Goal: Find contact information: Find contact information

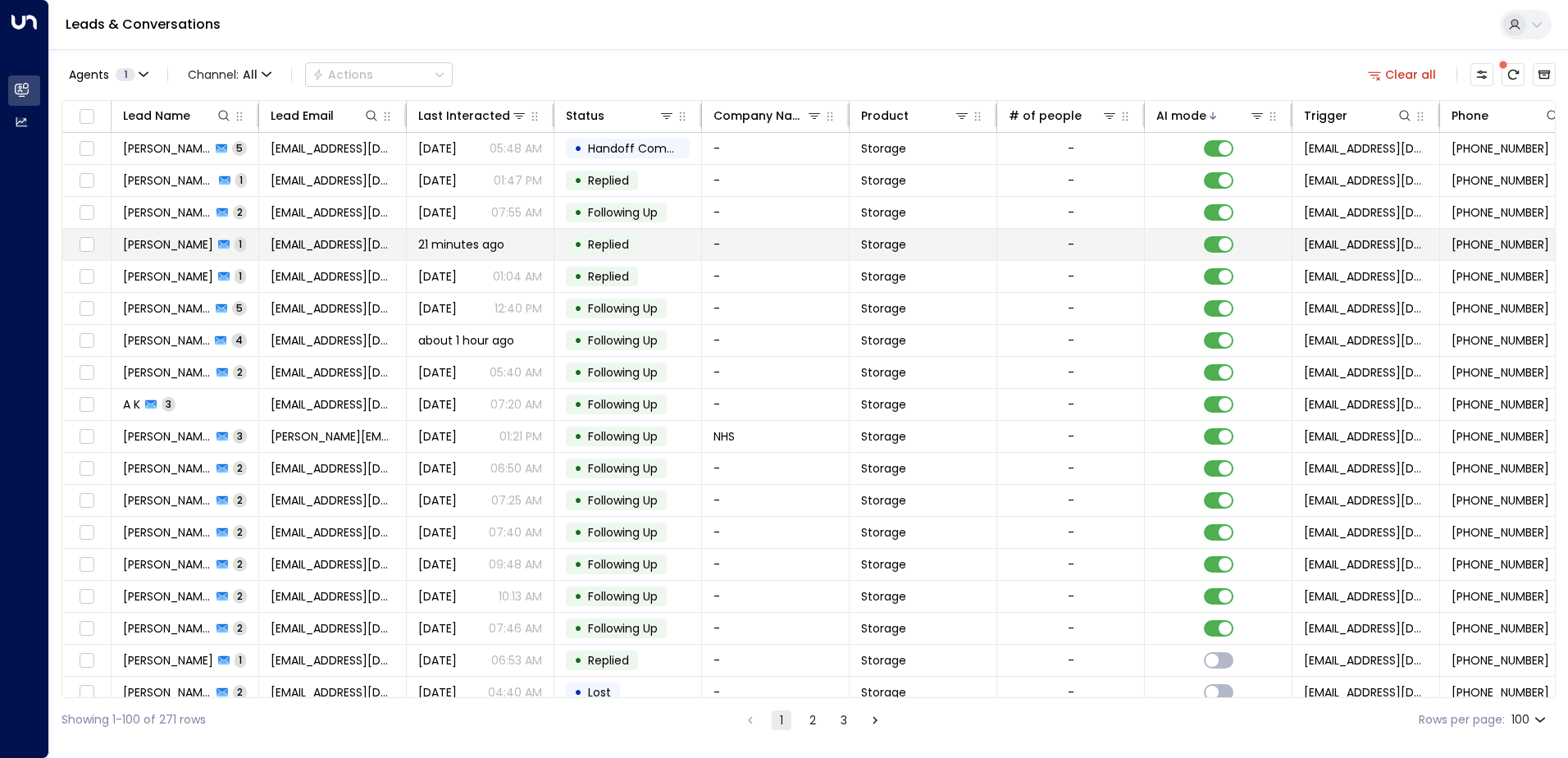
click at [246, 241] on td "[PERSON_NAME] 1" at bounding box center [185, 244] width 148 height 31
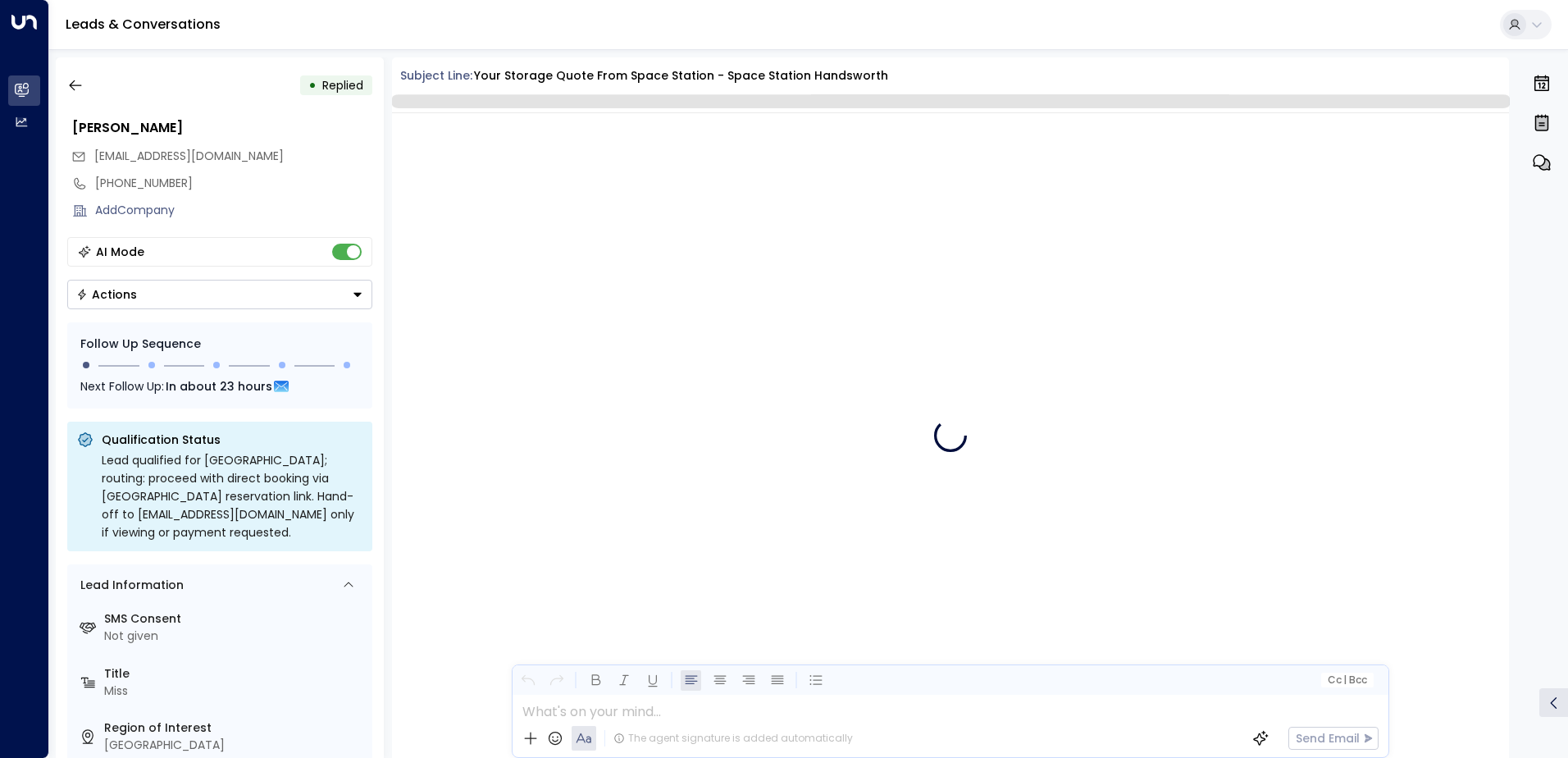
scroll to position [618, 0]
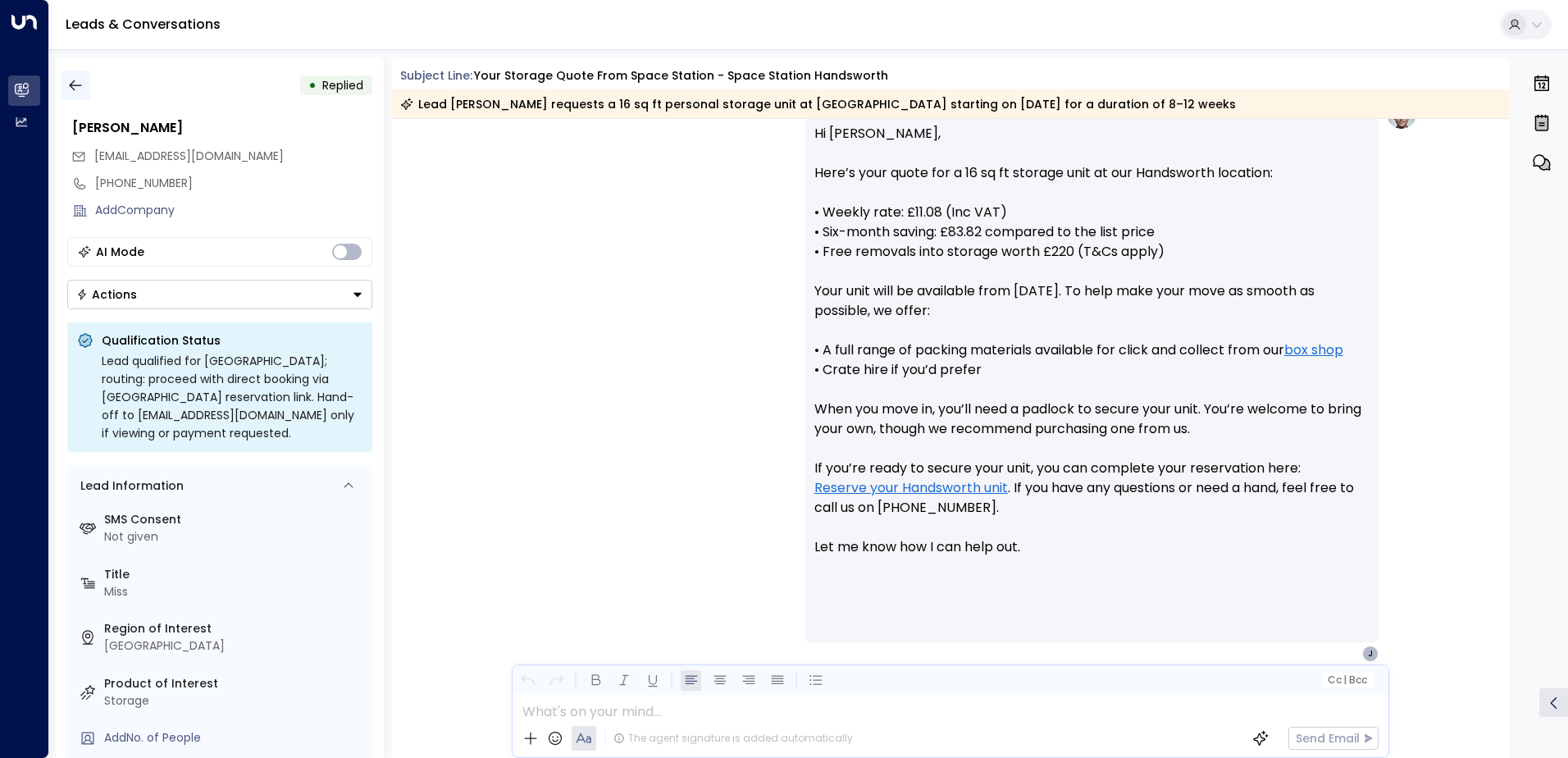
click at [71, 81] on icon "button" at bounding box center [76, 86] width 17 height 17
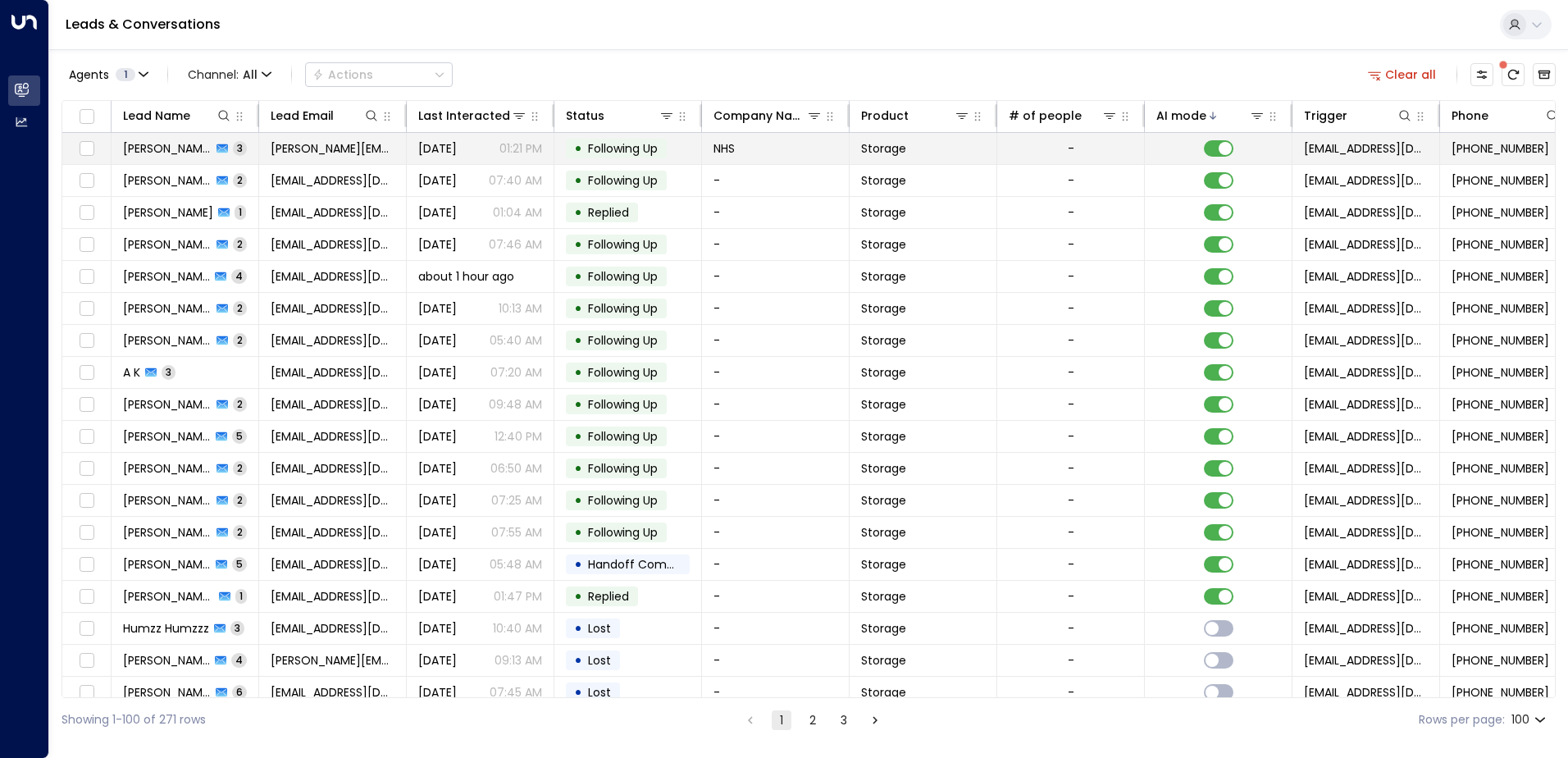
click at [243, 153] on td "[PERSON_NAME] 3" at bounding box center [185, 148] width 148 height 31
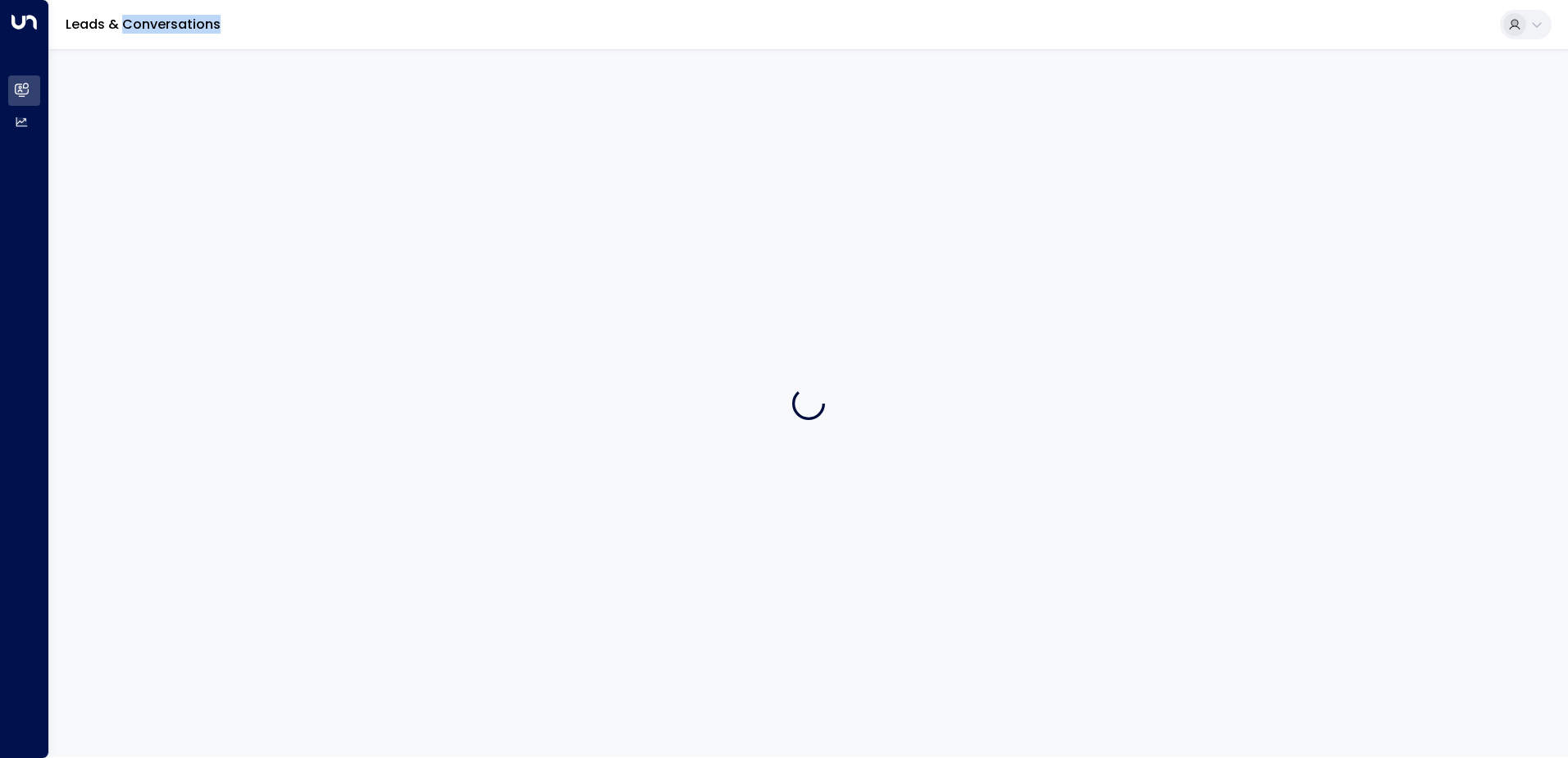
click at [243, 153] on div at bounding box center [808, 403] width 1518 height 708
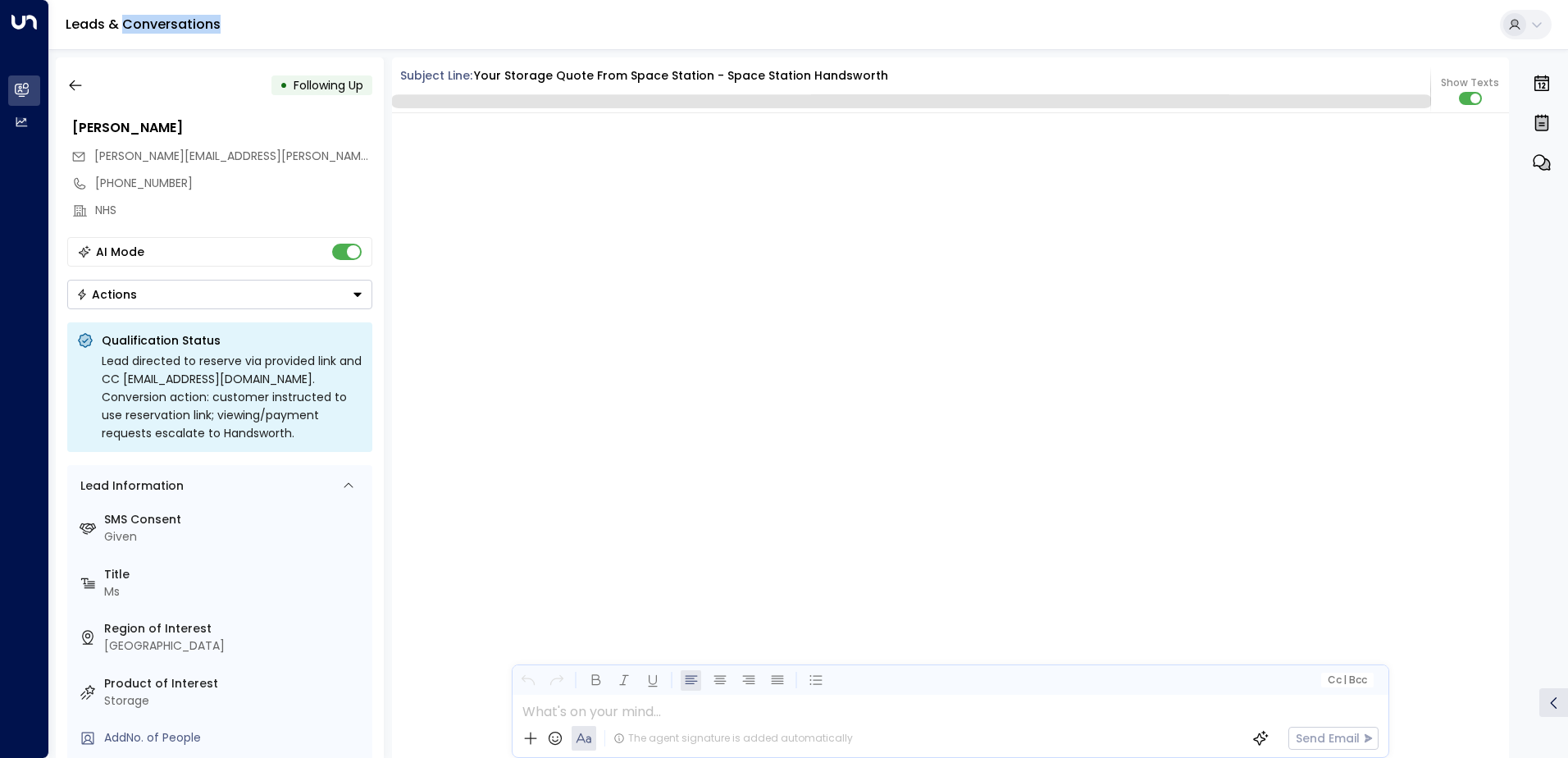
scroll to position [2945, 0]
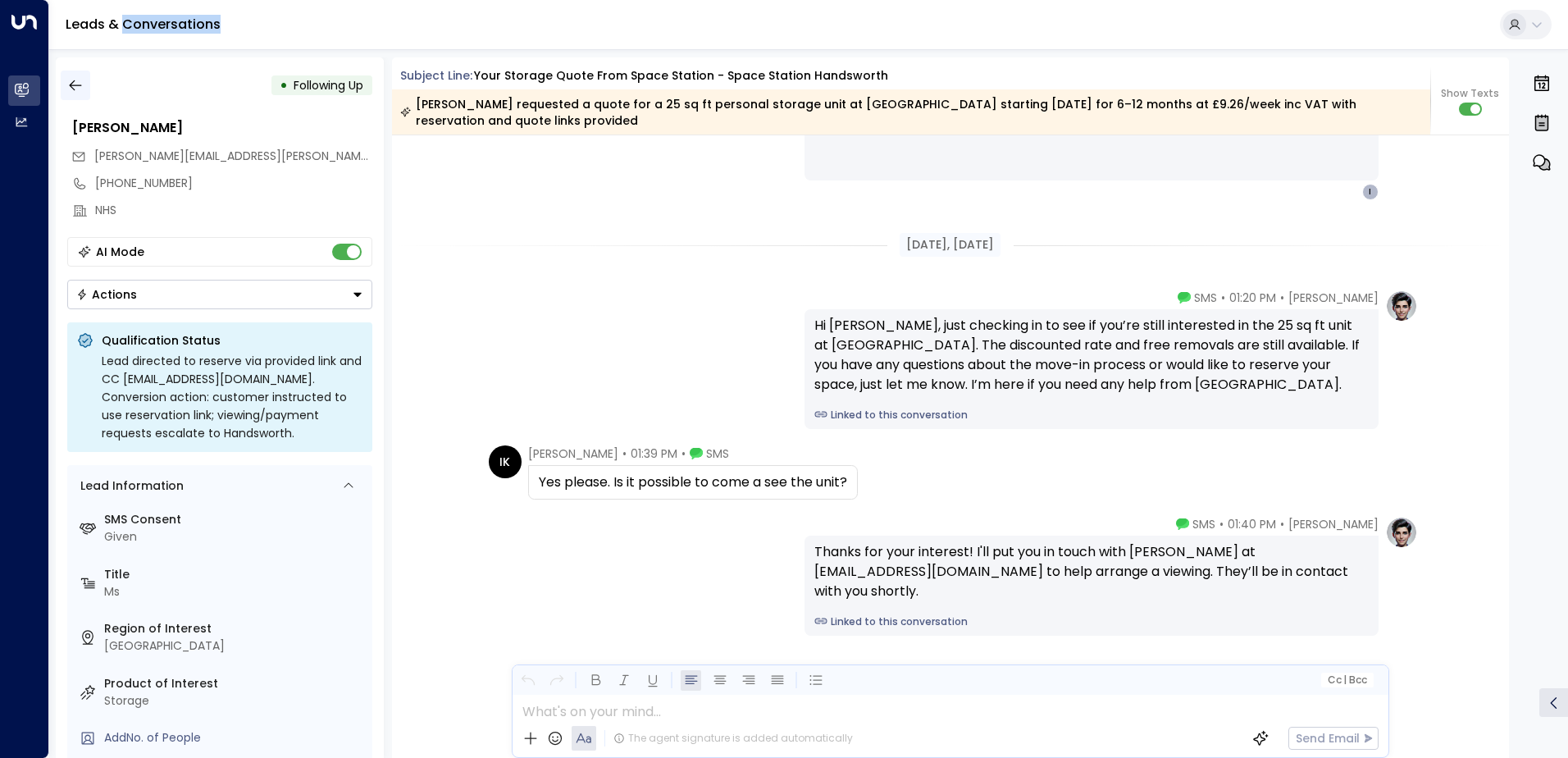
click at [80, 86] on icon "button" at bounding box center [75, 86] width 12 height 11
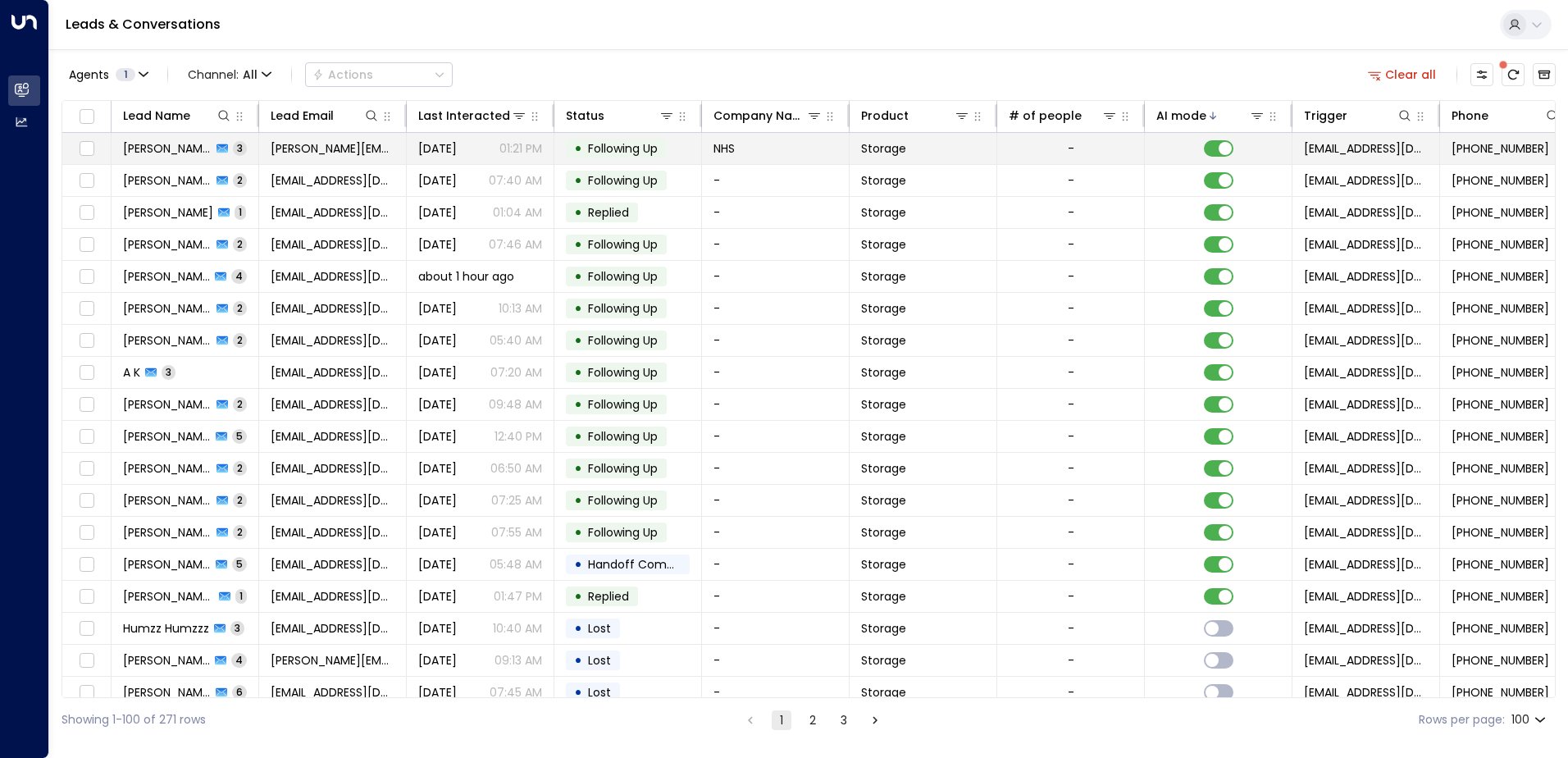
click at [233, 154] on td "[PERSON_NAME] 3" at bounding box center [185, 148] width 148 height 31
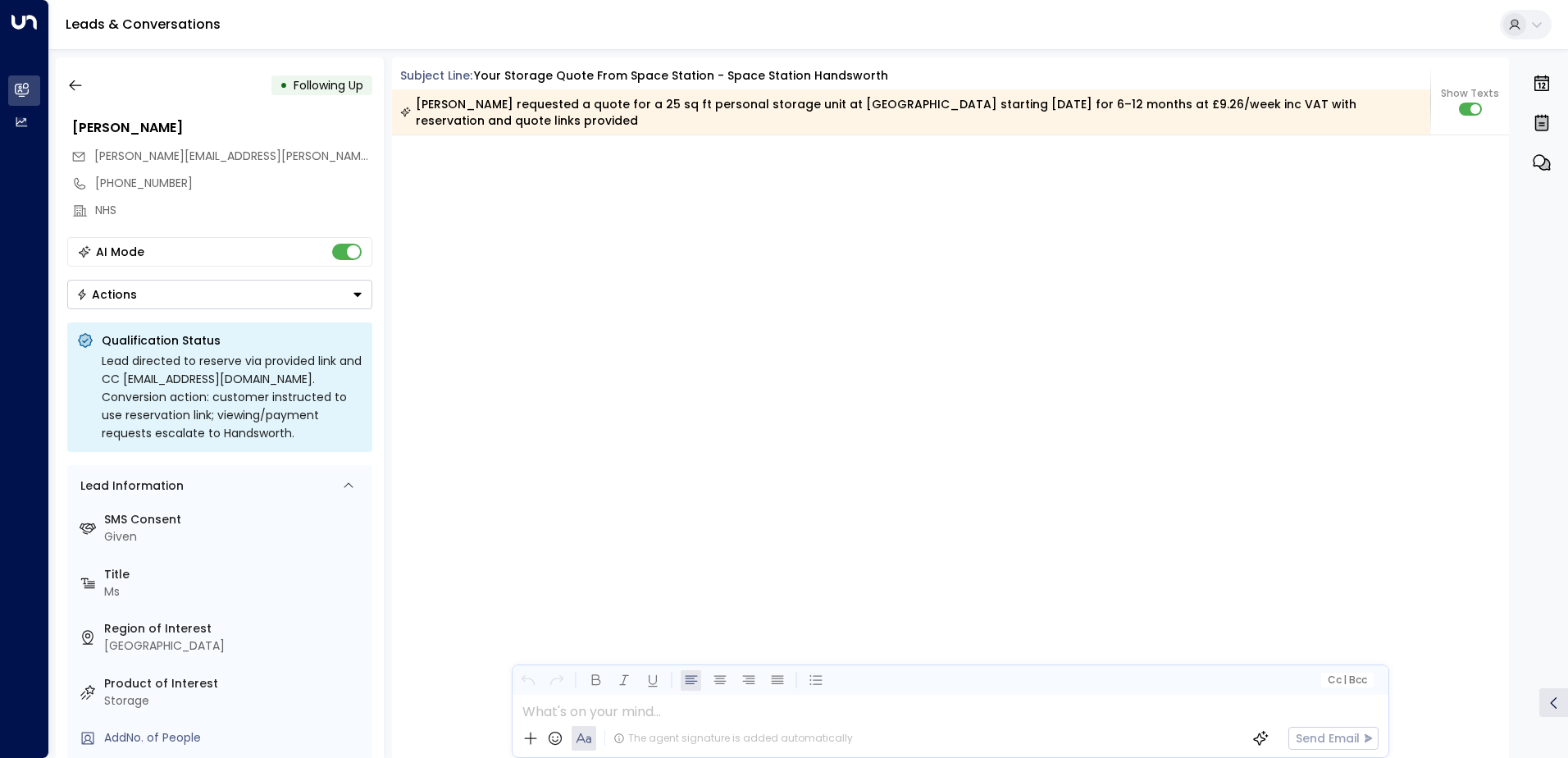
scroll to position [2967, 0]
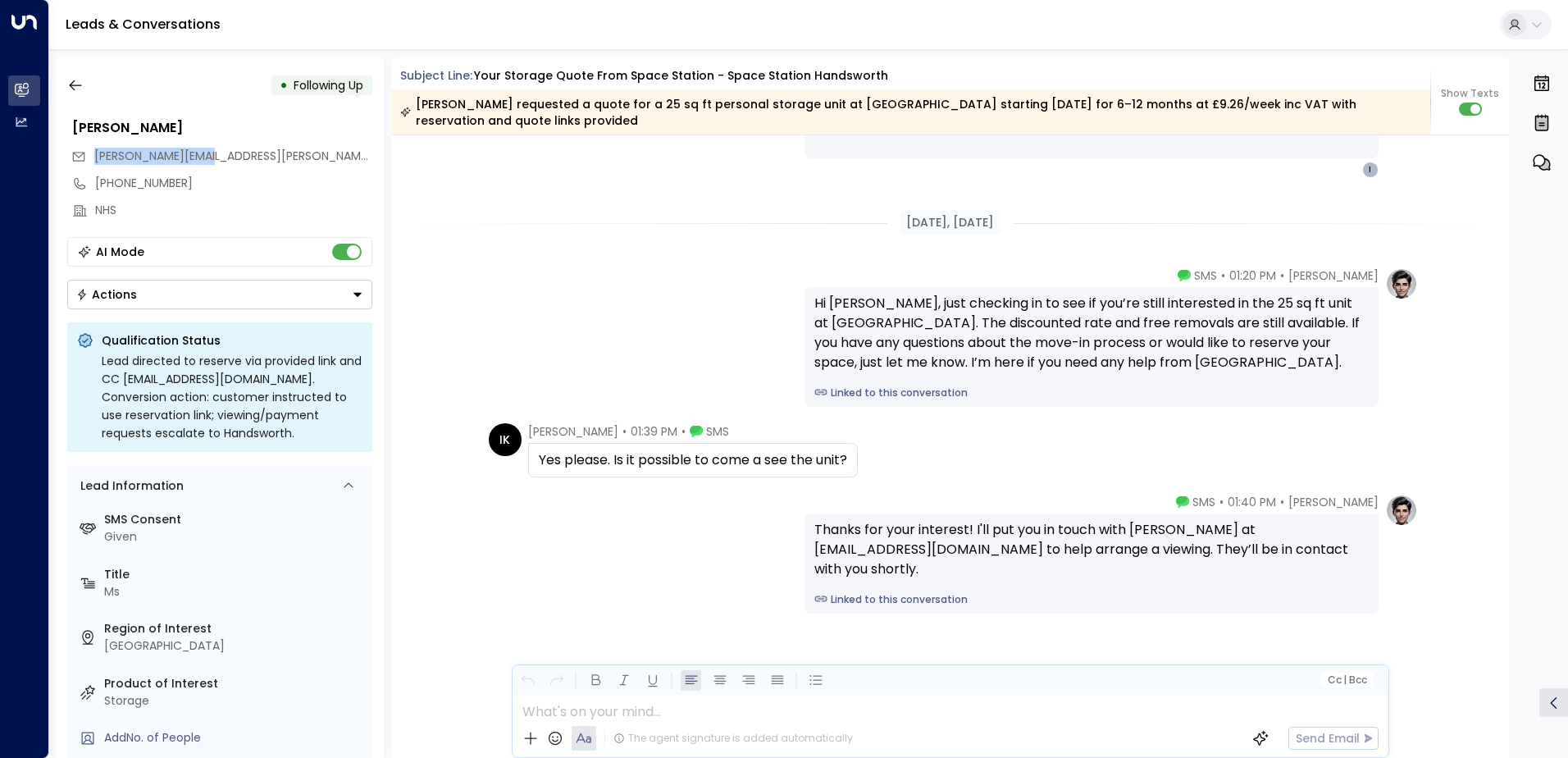
drag, startPoint x: 213, startPoint y: 155, endPoint x: 92, endPoint y: 155, distance: 121.0
click at [92, 155] on div "[PERSON_NAME][EMAIL_ADDRESS][PERSON_NAME][DOMAIN_NAME]" at bounding box center [222, 156] width 301 height 27
drag, startPoint x: 92, startPoint y: 155, endPoint x: 122, endPoint y: 157, distance: 30.1
copy span "[PERSON_NAME][EMAIL_ADDRESS][PERSON_NAME][DOMAIN_NAME]"
click at [68, 86] on icon "button" at bounding box center [76, 86] width 17 height 17
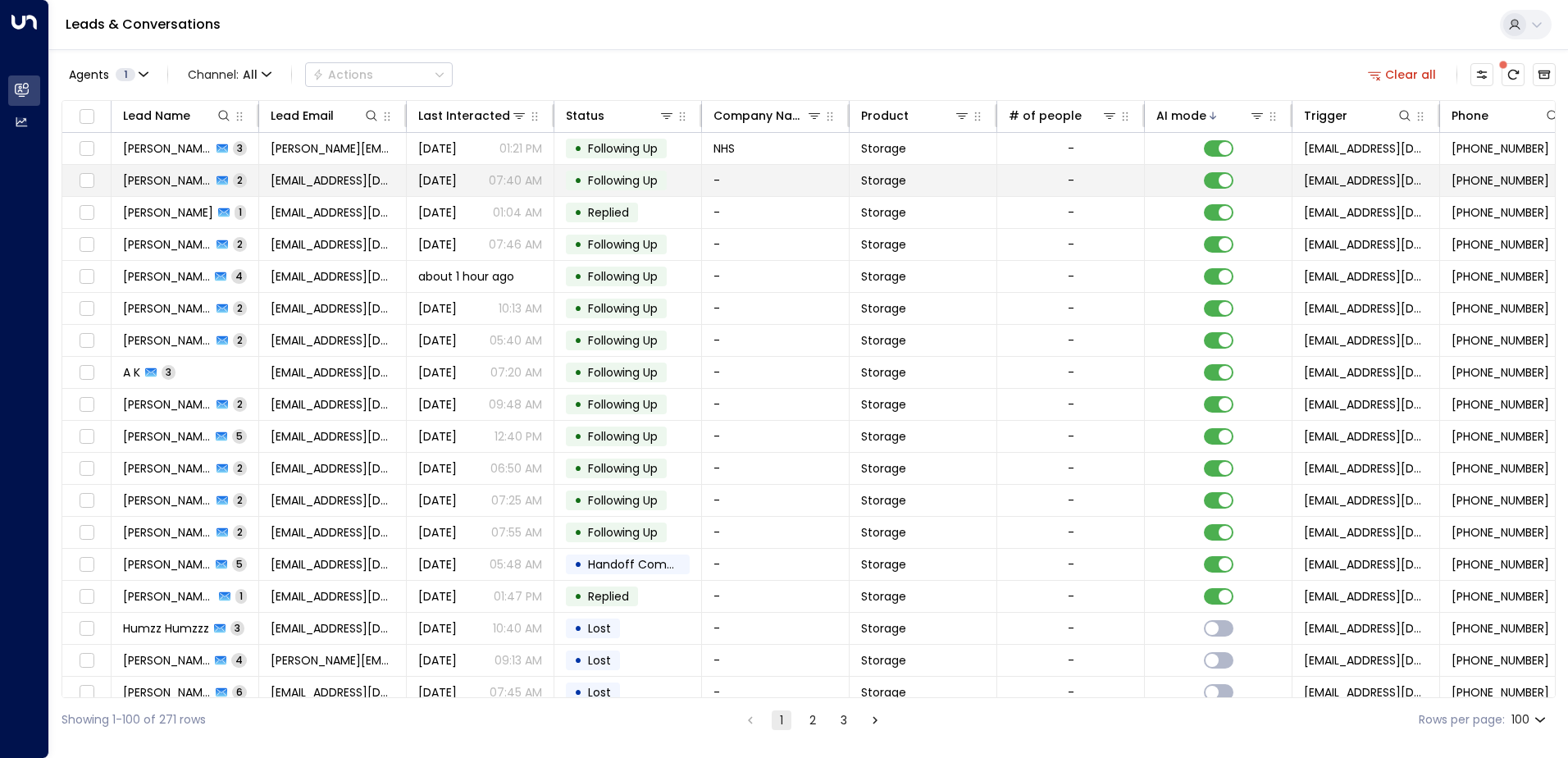
click at [232, 180] on td "Dukili Pekili 2" at bounding box center [185, 180] width 148 height 31
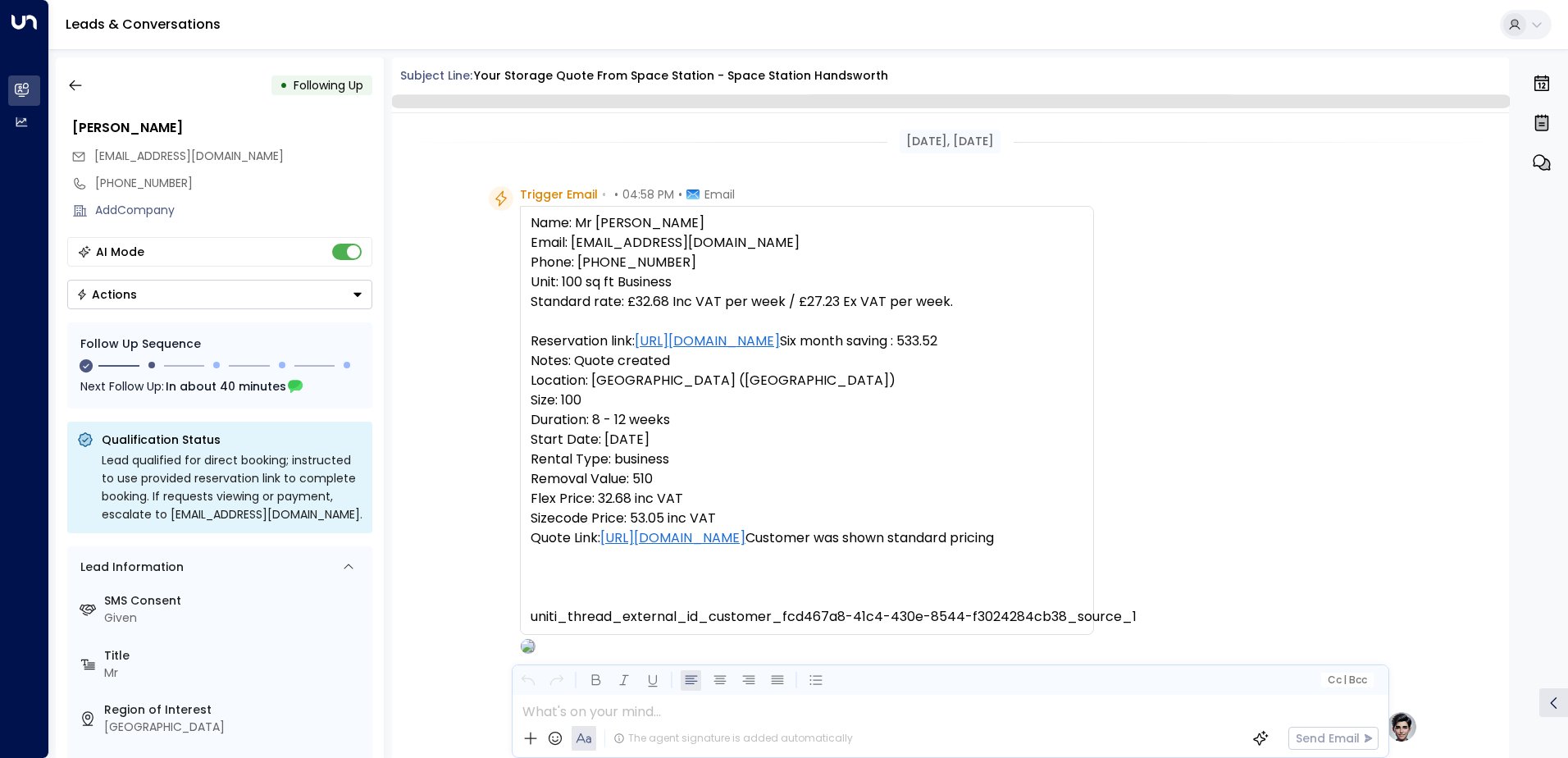
scroll to position [1236, 0]
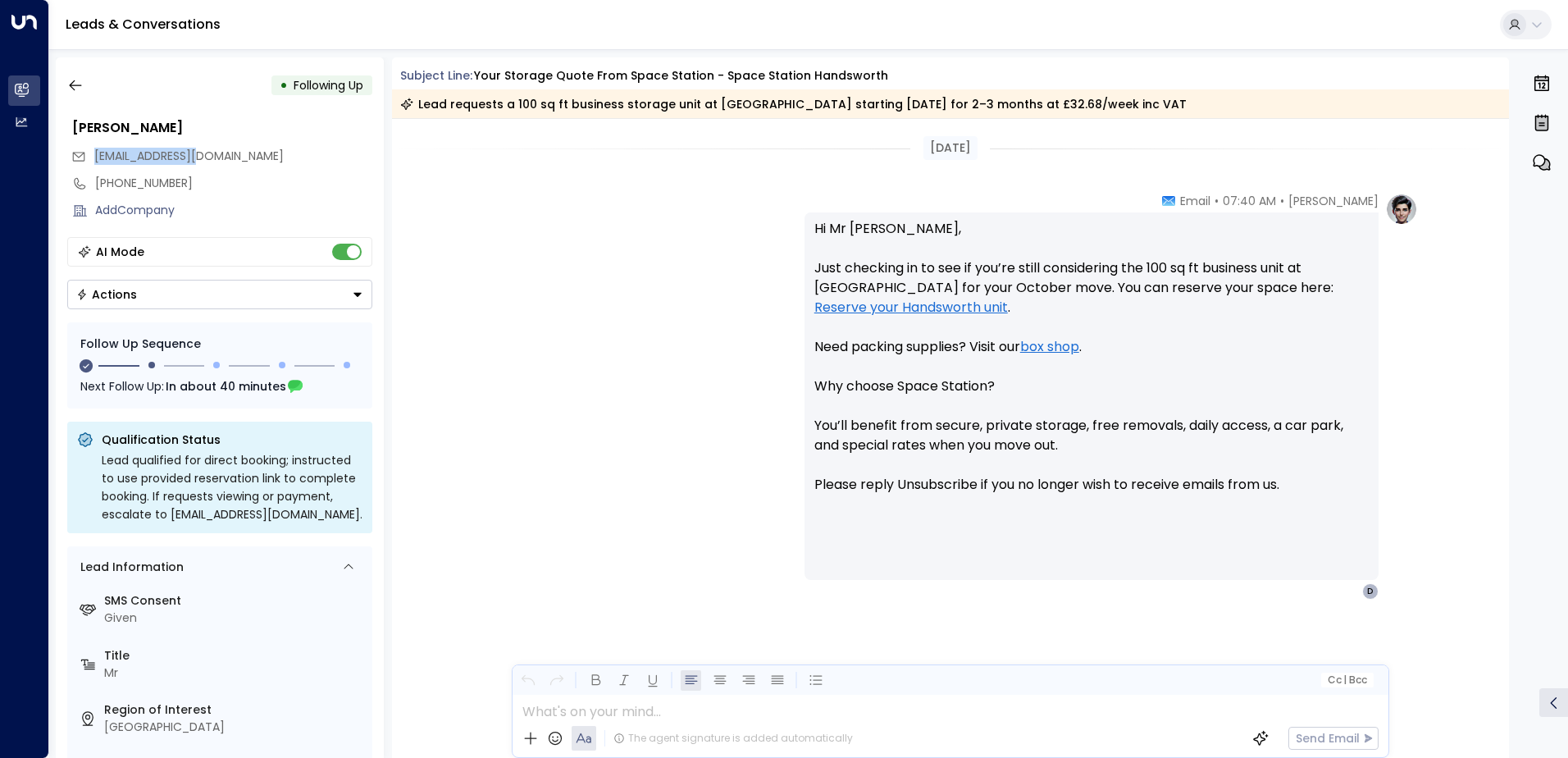
drag, startPoint x: 224, startPoint y: 153, endPoint x: 96, endPoint y: 155, distance: 128.0
click at [96, 155] on div "[EMAIL_ADDRESS][DOMAIN_NAME]" at bounding box center [222, 156] width 301 height 27
drag, startPoint x: 96, startPoint y: 155, endPoint x: 124, endPoint y: 159, distance: 28.3
copy span "[EMAIL_ADDRESS][DOMAIN_NAME]"
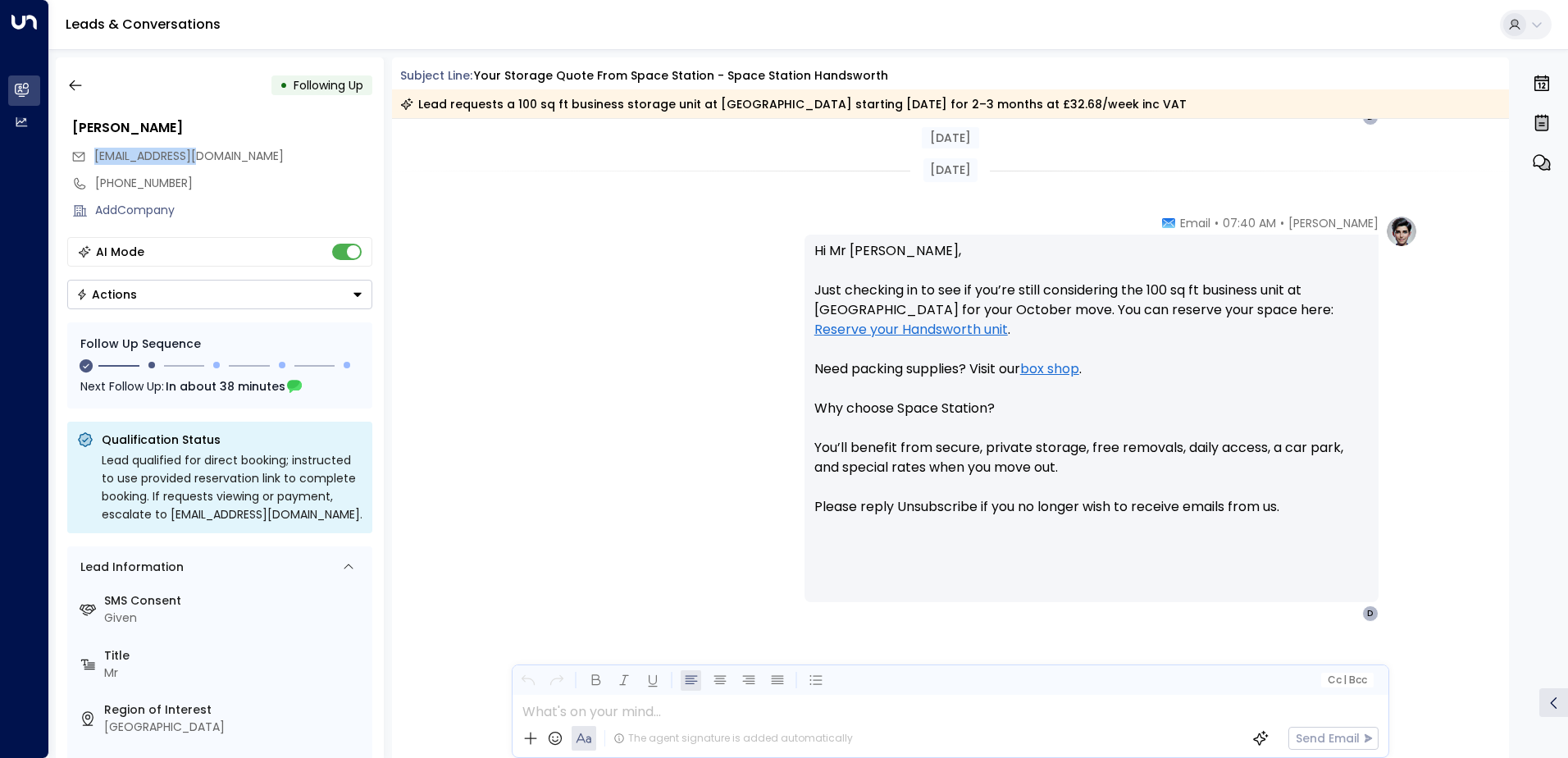
scroll to position [1242, 0]
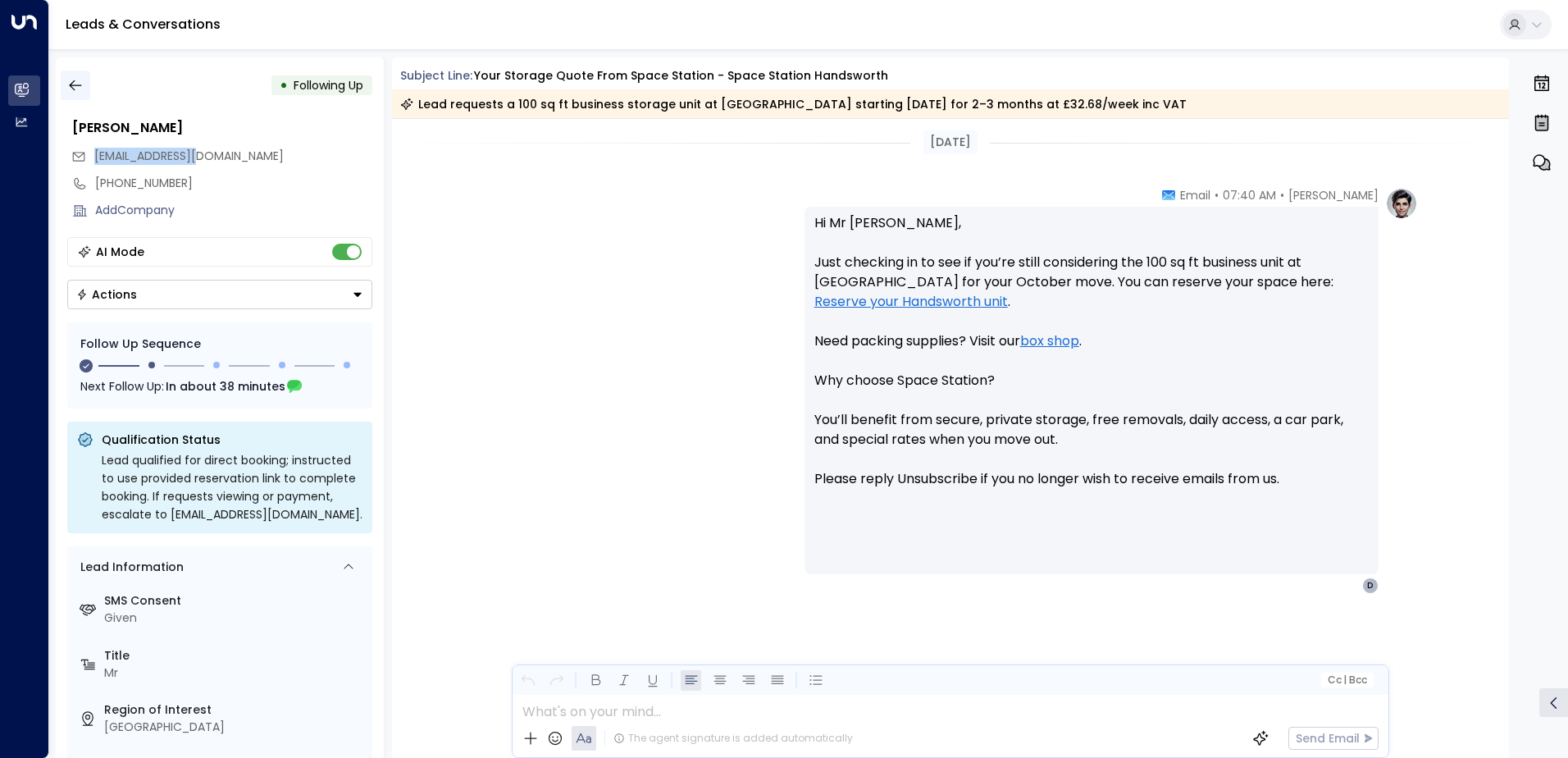
click at [73, 86] on icon "button" at bounding box center [75, 86] width 12 height 11
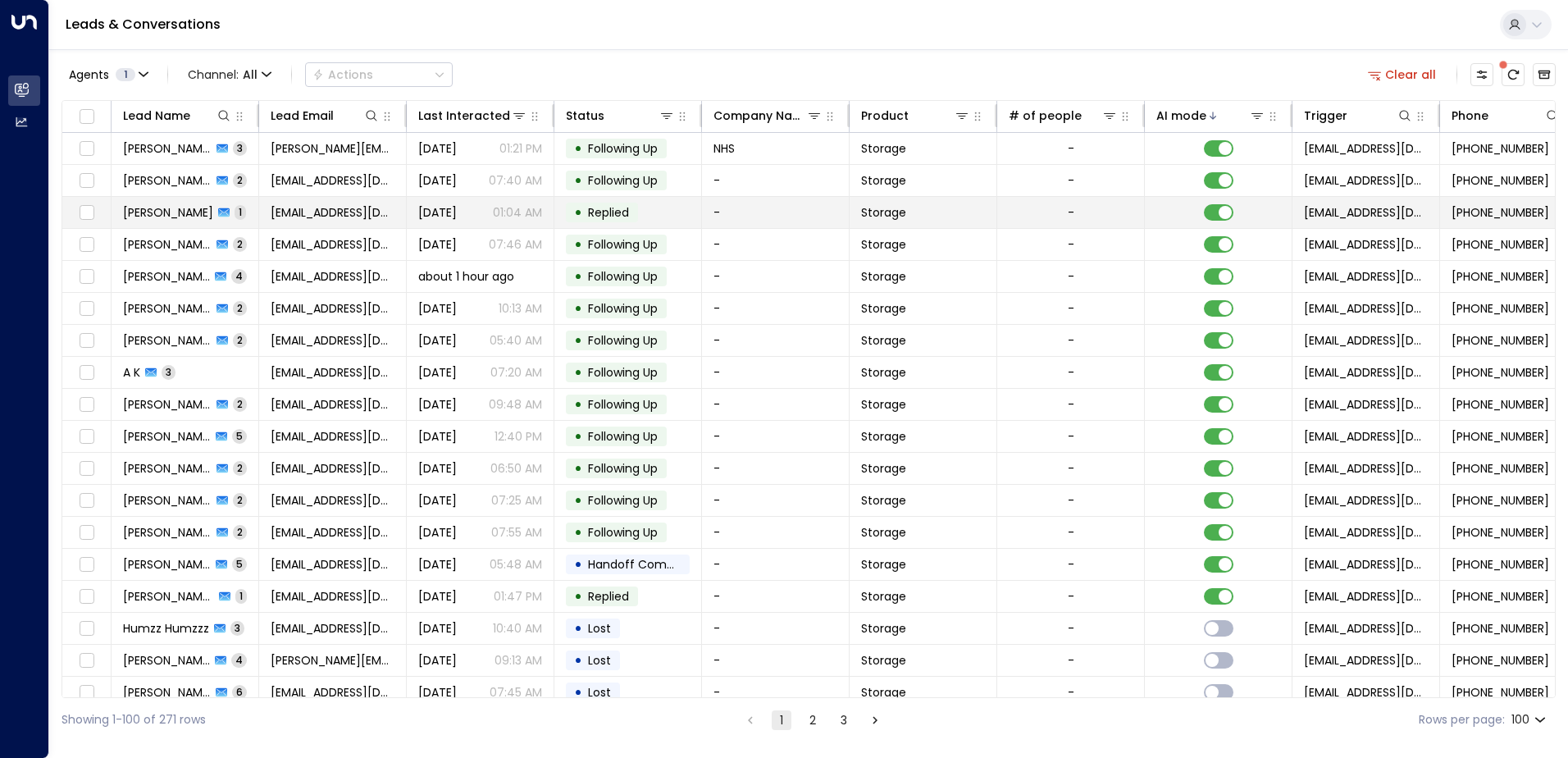
click at [523, 215] on p "01:04 AM" at bounding box center [517, 213] width 49 height 17
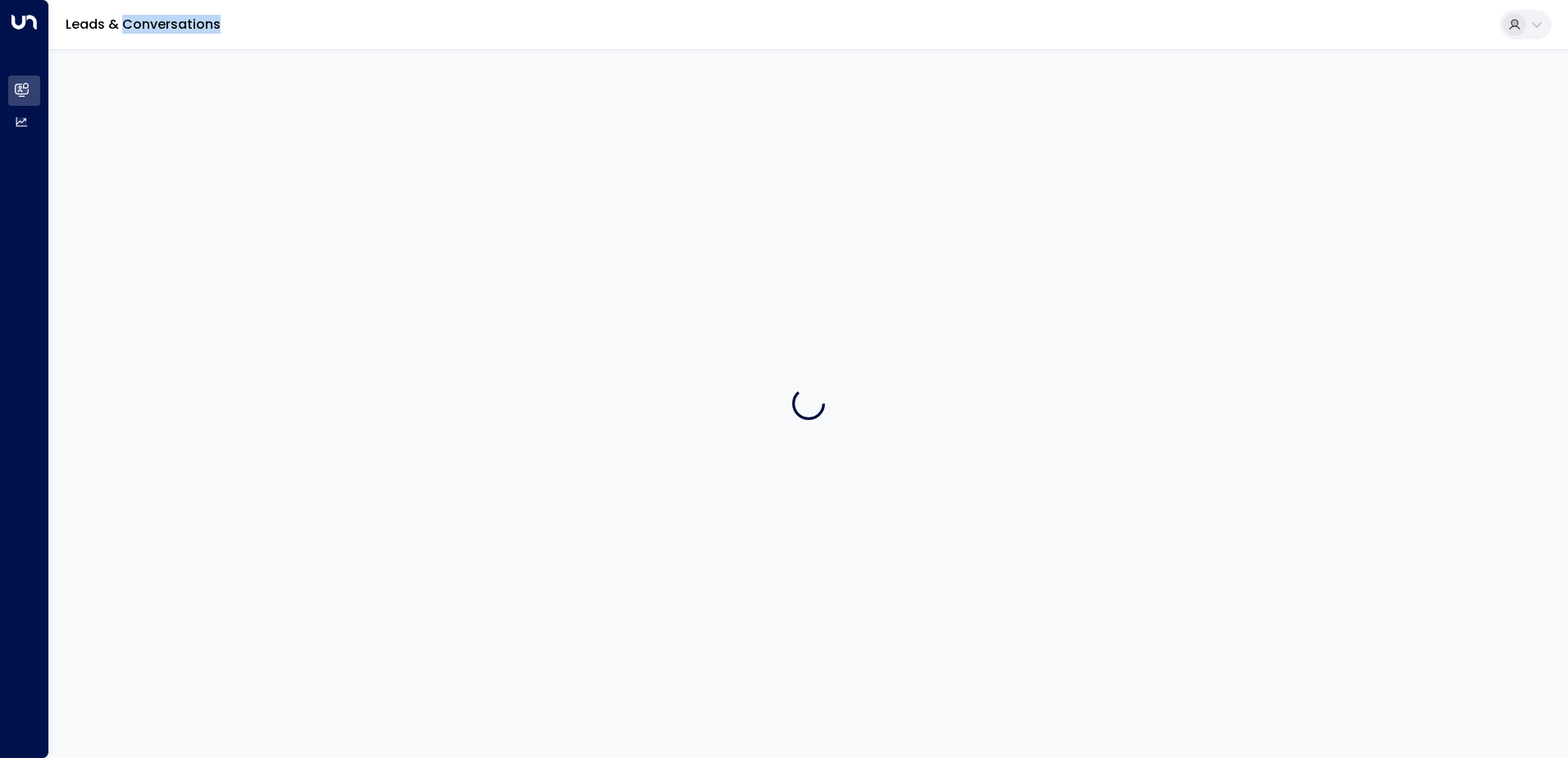
click at [523, 215] on div at bounding box center [808, 403] width 1518 height 708
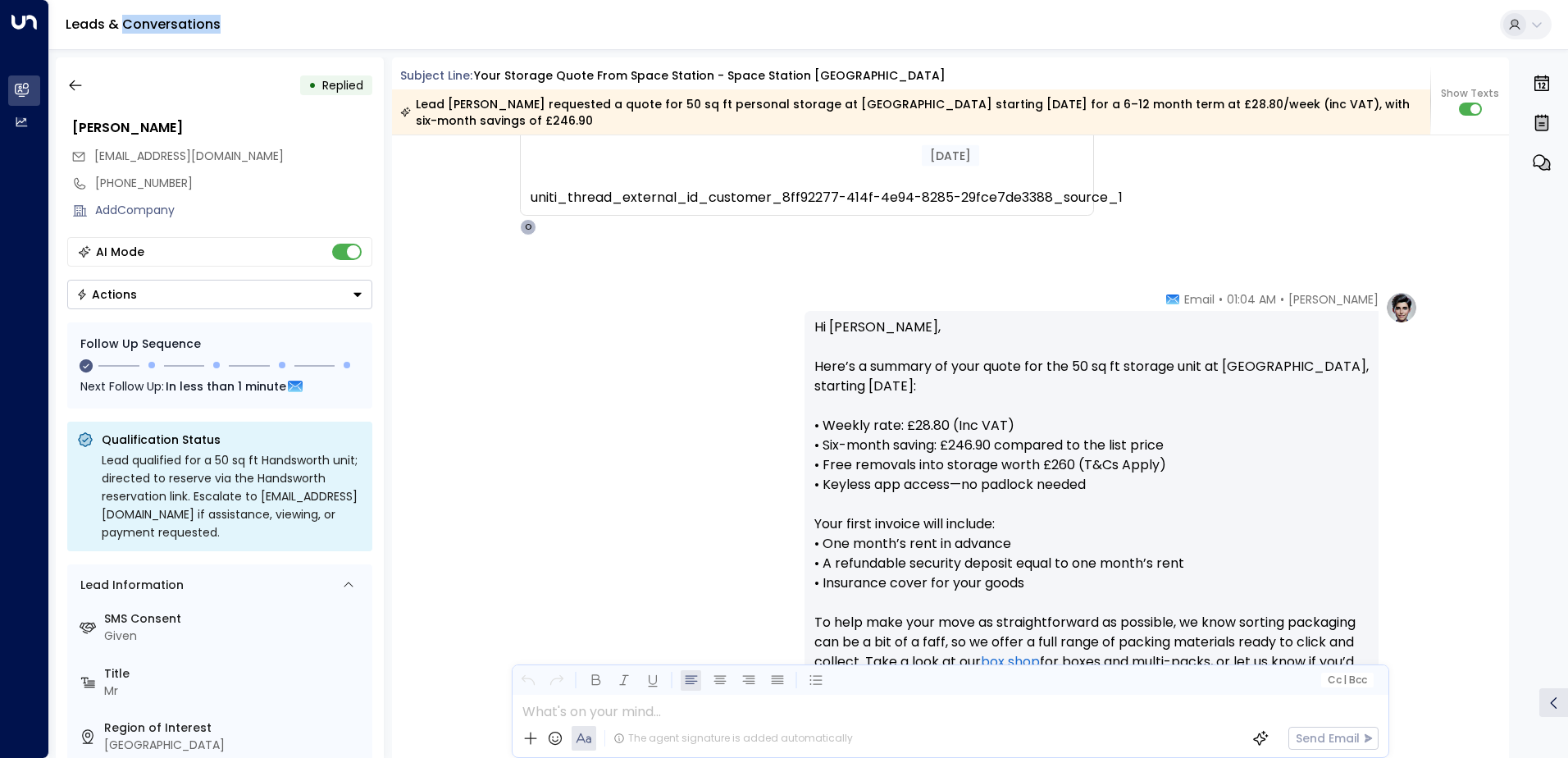
scroll to position [2011, 0]
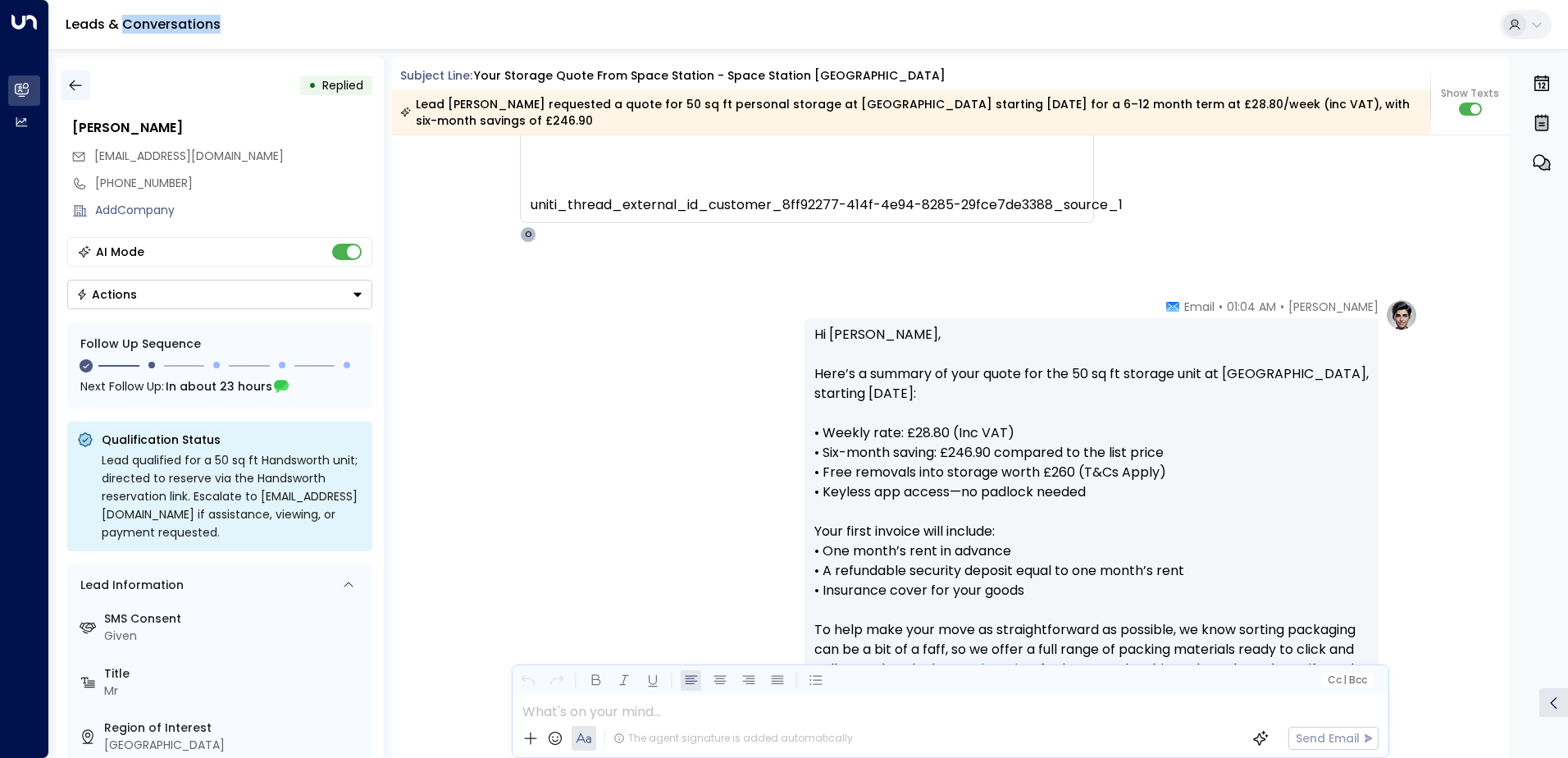
click at [73, 84] on icon "button" at bounding box center [76, 86] width 17 height 17
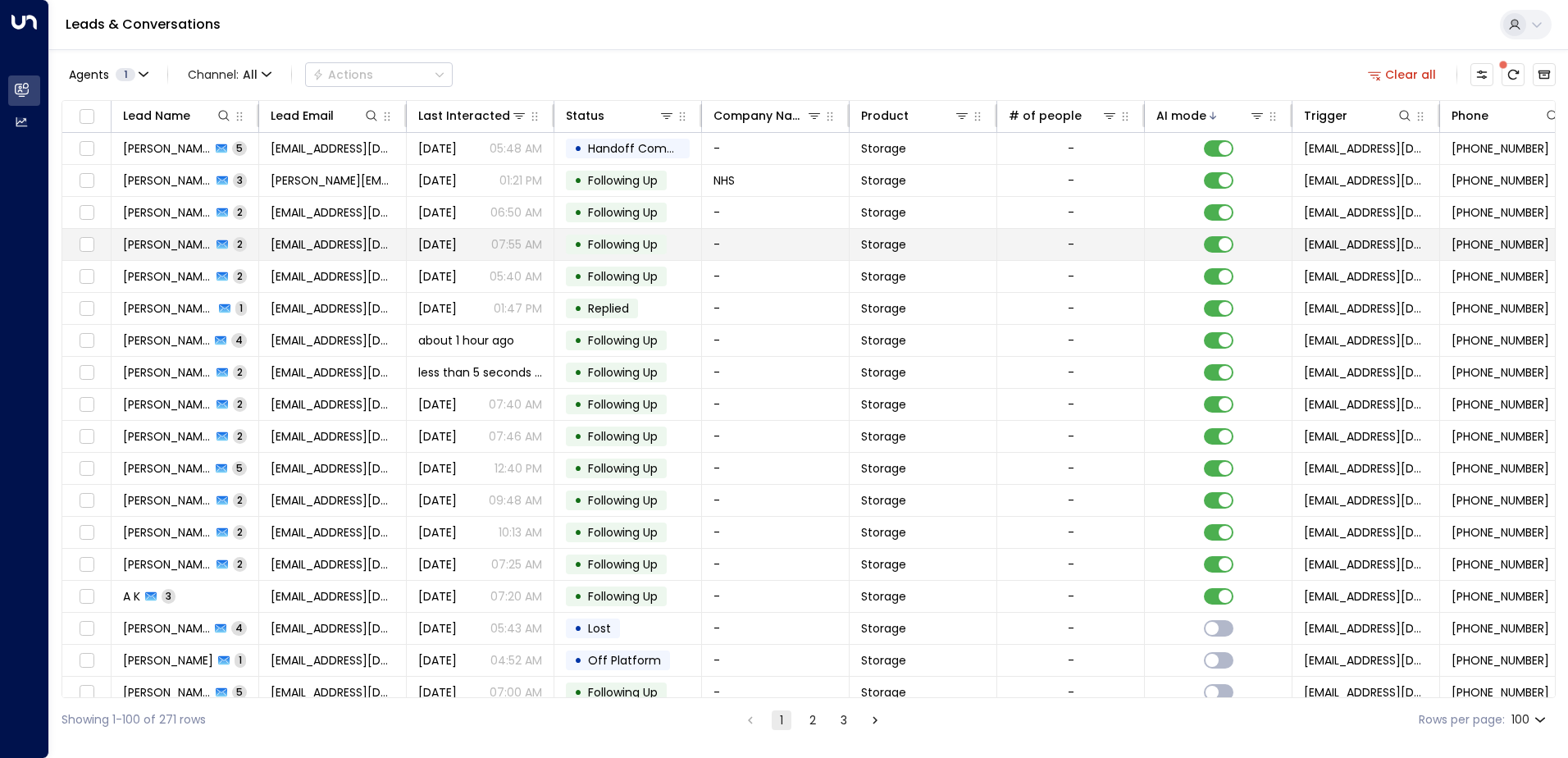
click at [253, 239] on td "[PERSON_NAME] 2" at bounding box center [185, 244] width 148 height 31
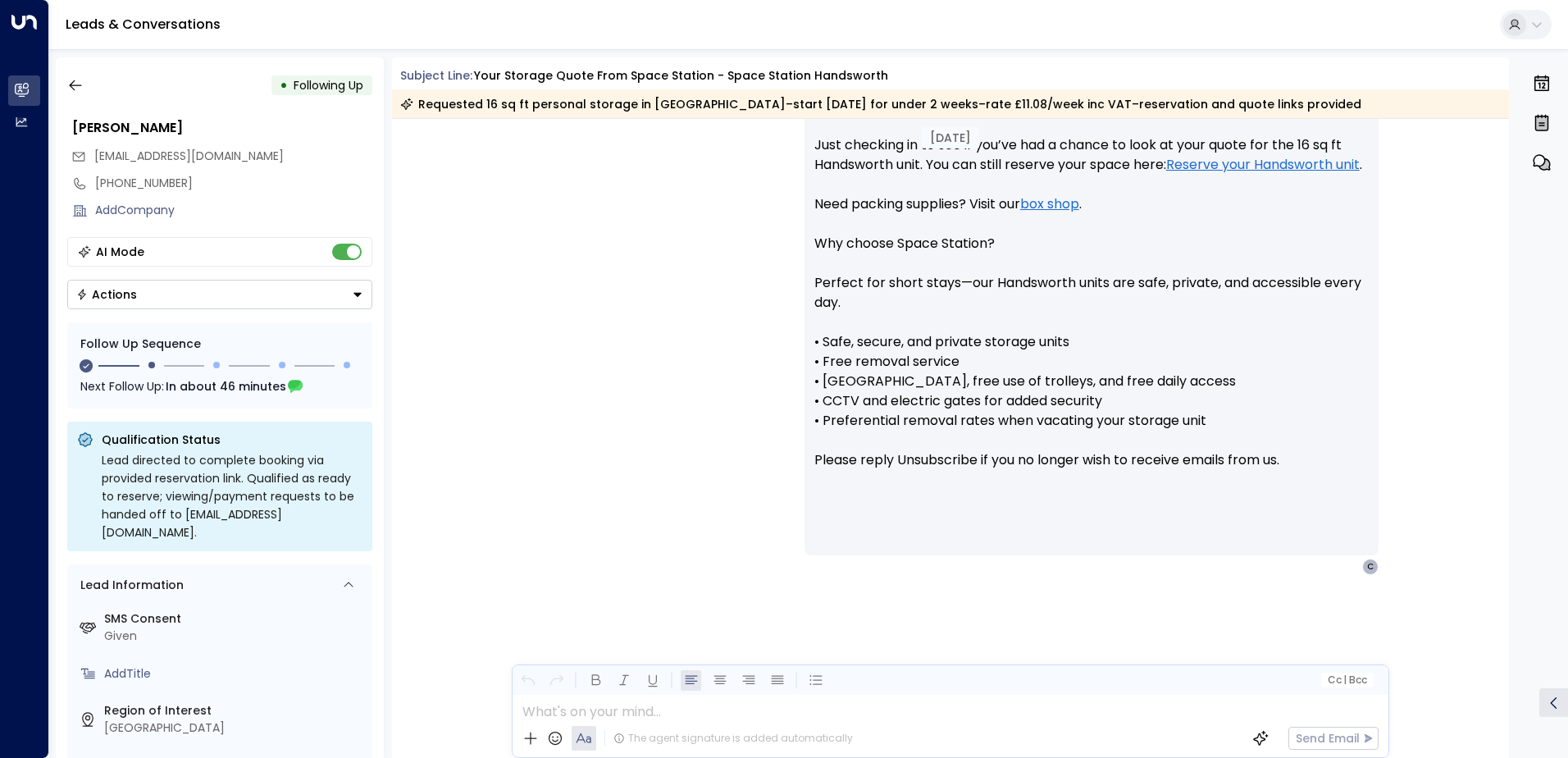
scroll to position [1301, 0]
drag, startPoint x: 283, startPoint y: 155, endPoint x: 96, endPoint y: 160, distance: 187.1
click at [96, 160] on div "[EMAIL_ADDRESS][DOMAIN_NAME]" at bounding box center [222, 156] width 301 height 27
drag, startPoint x: 96, startPoint y: 160, endPoint x: 130, endPoint y: 156, distance: 34.2
copy span "[EMAIL_ADDRESS][DOMAIN_NAME]"
